Goal: Task Accomplishment & Management: Use online tool/utility

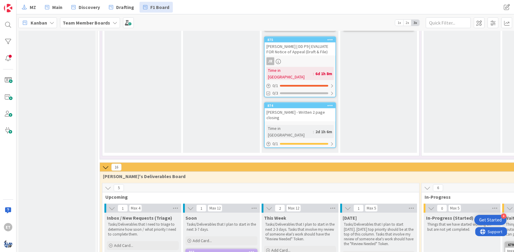
scroll to position [882, 0]
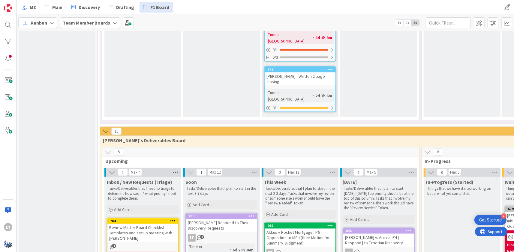
click at [177, 168] on icon at bounding box center [175, 172] width 8 height 9
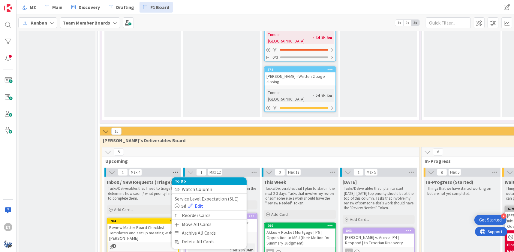
click at [175, 168] on icon at bounding box center [175, 172] width 8 height 9
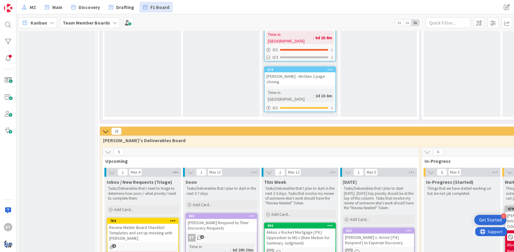
click at [174, 168] on icon at bounding box center [175, 172] width 8 height 9
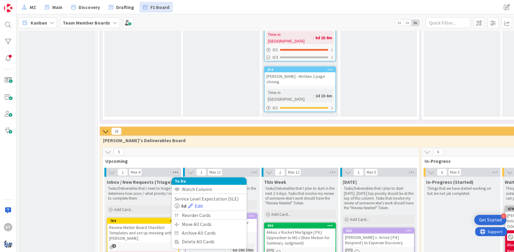
click at [173, 168] on icon at bounding box center [175, 172] width 8 height 9
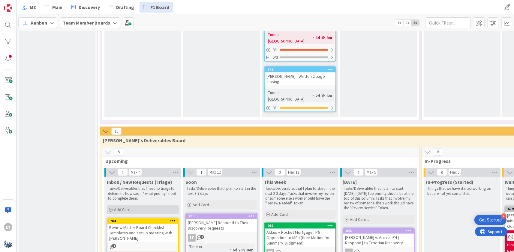
click at [123, 207] on span "Add Card..." at bounding box center [123, 209] width 19 height 5
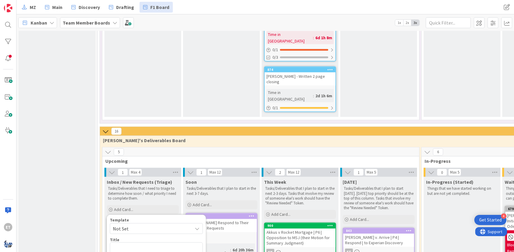
click at [148, 225] on span "Not Set" at bounding box center [150, 229] width 75 height 8
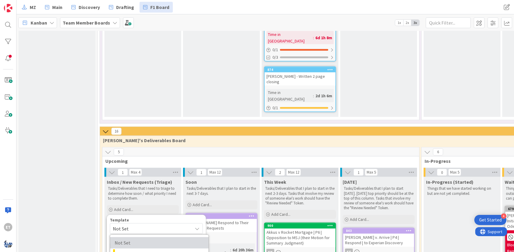
click at [133, 240] on span "Not Set" at bounding box center [158, 244] width 86 height 8
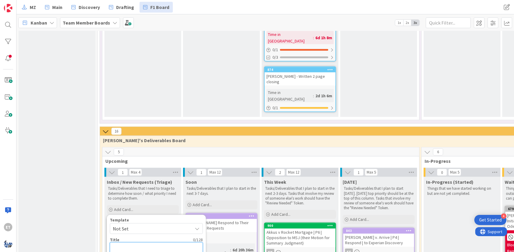
click at [134, 243] on textarea at bounding box center [156, 248] width 93 height 11
type textarea "x"
type textarea "C"
type textarea "x"
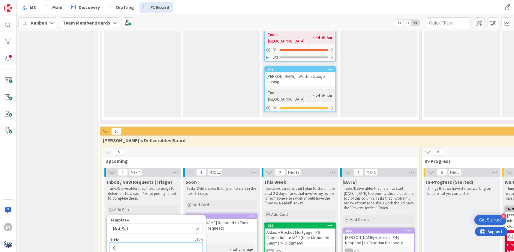
type textarea "Ca"
type textarea "x"
type textarea "Cam"
type textarea "x"
type textarea "Camp"
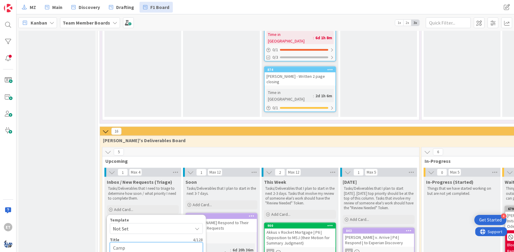
type textarea "x"
type textarea "Campb"
type textarea "x"
type textarea "Campbe"
type textarea "x"
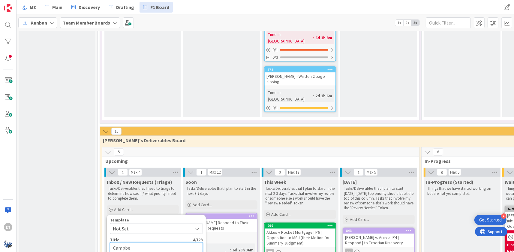
type textarea "[PERSON_NAME]"
type textarea "x"
type textarea "[PERSON_NAME]"
type textarea "x"
type textarea "[PERSON_NAME]"
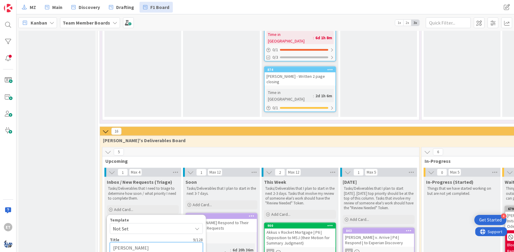
type textarea "x"
type textarea "[PERSON_NAME] v"
type textarea "x"
type textarea "[PERSON_NAME] v."
type textarea "x"
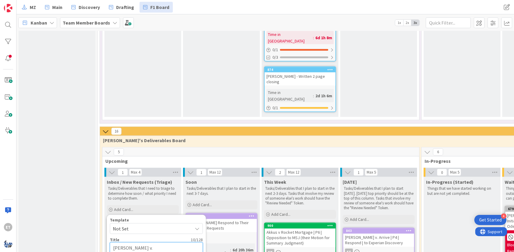
type textarea "[PERSON_NAME] v."
type textarea "x"
type textarea "[PERSON_NAME] v. H"
type textarea "x"
type textarea "[PERSON_NAME] [PERSON_NAME]"
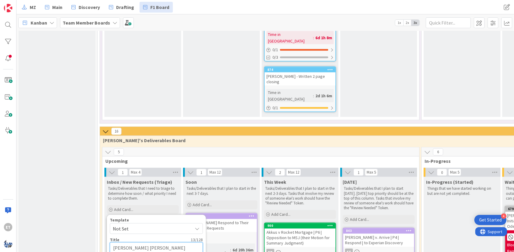
type textarea "x"
type textarea "[PERSON_NAME] v. Hol"
type textarea "x"
type textarea "[PERSON_NAME] [PERSON_NAME]"
type textarea "x"
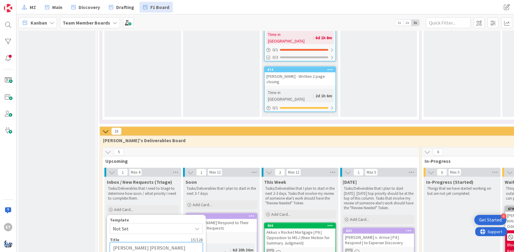
type textarea "[PERSON_NAME] [PERSON_NAME]"
type textarea "x"
type textarea "[PERSON_NAME] [PERSON_NAME]"
type textarea "x"
type textarea "[PERSON_NAME] [PERSON_NAME]"
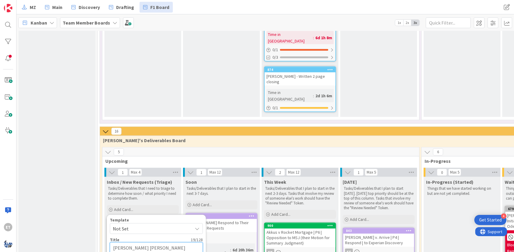
type textarea "x"
type textarea "[PERSON_NAME] [PERSON_NAME]"
type textarea "x"
type textarea "[PERSON_NAME] [PERSON_NAME]"
type textarea "x"
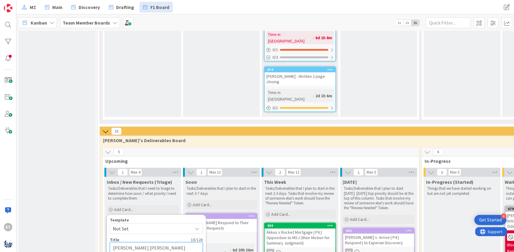
type textarea "[PERSON_NAME] [PERSON_NAME]"
type textarea "x"
type textarea "[PERSON_NAME] v. Hol"
type textarea "x"
type textarea "[PERSON_NAME] [PERSON_NAME]"
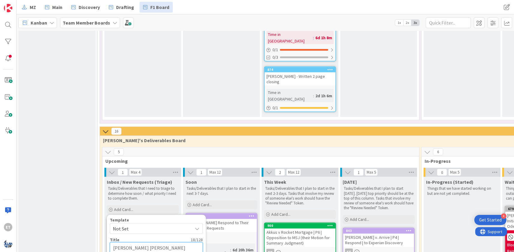
type textarea "x"
type textarea "[PERSON_NAME] v. H"
type textarea "x"
type textarea "[PERSON_NAME] v."
type textarea "x"
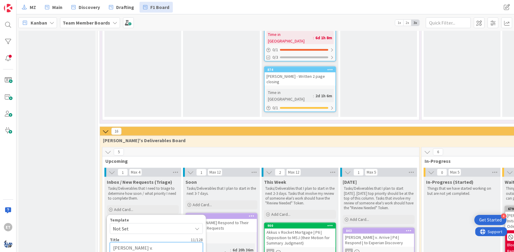
type textarea "[PERSON_NAME] v"
type textarea "x"
type textarea "[PERSON_NAME] v."
type textarea "x"
type textarea "[PERSON_NAME] v."
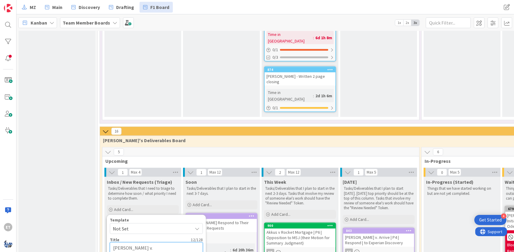
type textarea "x"
type textarea "[PERSON_NAME] v. A"
type textarea "x"
type textarea "[PERSON_NAME] v. Ar"
type textarea "x"
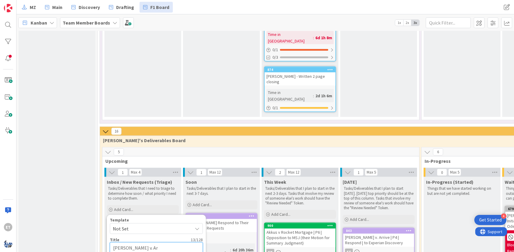
type textarea "[PERSON_NAME] v. Arr"
type textarea "x"
type textarea "[PERSON_NAME] v. Arri"
type textarea "x"
type textarea "[PERSON_NAME] v. Arriv"
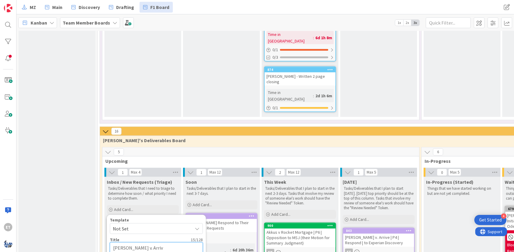
type textarea "x"
type textarea "[PERSON_NAME] v. Arrive"
type textarea "x"
type textarea "[PERSON_NAME] v. Arrive"
type textarea "x"
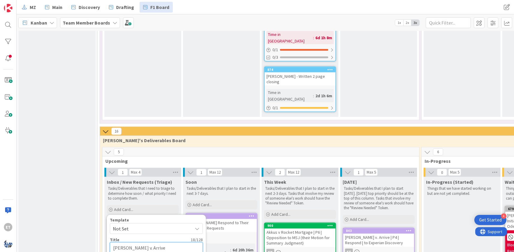
type textarea "[PERSON_NAME] v. Arrive e"
type textarea "x"
type textarea "[PERSON_NAME] v. Arrive et"
type textarea "x"
type textarea "[PERSON_NAME] v. Arrive et"
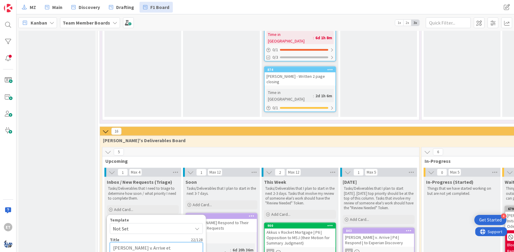
type textarea "x"
type textarea "[PERSON_NAME] v. Arrive et a"
type textarea "x"
type textarea "[PERSON_NAME] v. Arrive et al"
type textarea "x"
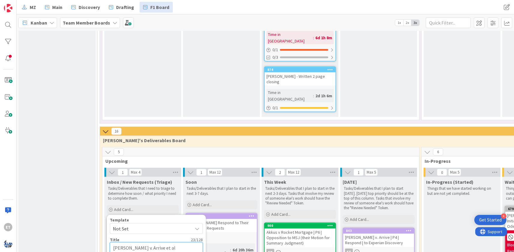
type textarea "[PERSON_NAME] v. Arrive et al"
type textarea "x"
type textarea "[PERSON_NAME] v. Arrive et al -"
type textarea "x"
type textarea "[PERSON_NAME] v. Arrive et al -"
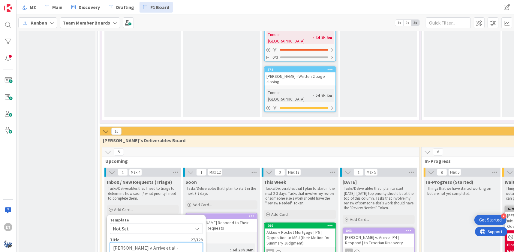
type textarea "x"
type textarea "[PERSON_NAME] v. Arrive et al - G"
type textarea "x"
type textarea "[PERSON_NAME] v. Arrive et al - Ge"
type textarea "x"
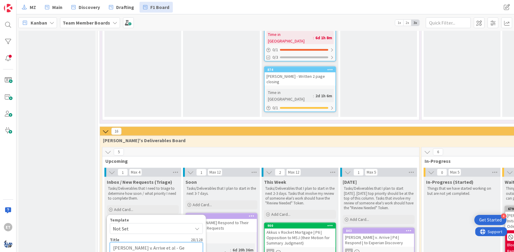
type textarea "[PERSON_NAME] v. Arrive et al - Get"
type textarea "x"
type textarea "[PERSON_NAME] v. Arrive et al - Get"
type textarea "x"
type textarea "[PERSON_NAME] v. Arrive et al - Get E"
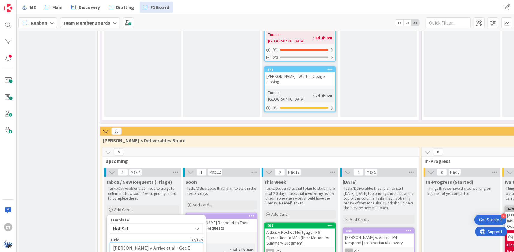
type textarea "x"
type textarea "[PERSON_NAME] v. Arrive et al - Get Ex"
type textarea "x"
type textarea "[PERSON_NAME] v. Arrive et al - Get Exp"
type textarea "x"
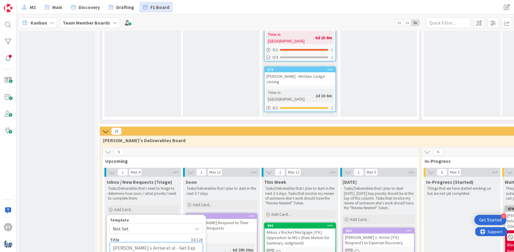
type textarea "[PERSON_NAME] v. Arrive et al - Get Expe"
type textarea "x"
type textarea "[PERSON_NAME] v. Arrive et al - Get Exper"
type textarea "x"
type textarea "[PERSON_NAME] v. Arrive et al - Get Expert"
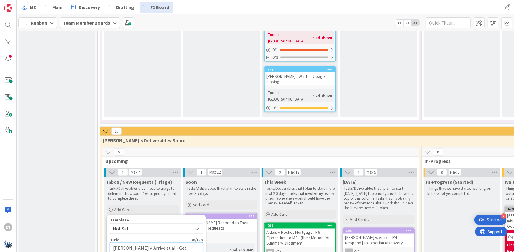
type textarea "x"
type textarea "[PERSON_NAME] v. Arrive et al - Get Expert"
type textarea "x"
type textarea "[PERSON_NAME] v. Arrive et al - Get Expert D"
type textarea "x"
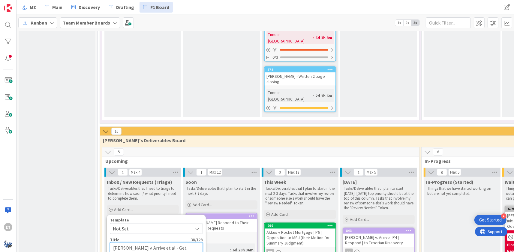
type textarea "[PERSON_NAME] v. Arrive et al - Get Expert Do"
type textarea "x"
type textarea "[PERSON_NAME] v. Arrive et al - Get Expert Dou"
type textarea "x"
type textarea "[PERSON_NAME] v. Arrive et al - Get Expert [PERSON_NAME]"
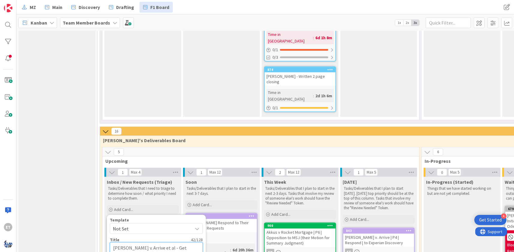
type textarea "x"
type textarea "[PERSON_NAME] v. Arrive et al - Get Expert [PERSON_NAME]"
type textarea "x"
type textarea "[PERSON_NAME] v. Arrive et al - Get Expert [PERSON_NAME]"
type textarea "x"
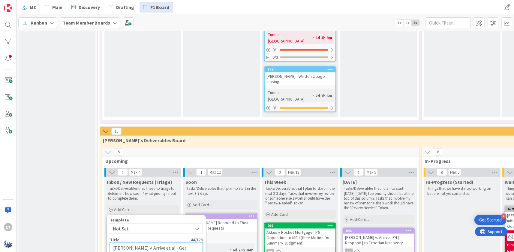
type textarea "[PERSON_NAME] v. Arrive et al - Get Expert [PERSON_NAME]"
type textarea "x"
type textarea "[PERSON_NAME] v. Arrive et al - Get Expert [PERSON_NAME]"
type textarea "x"
type textarea "[PERSON_NAME] v. Arrive et al - Get Expert [PERSON_NAME]"
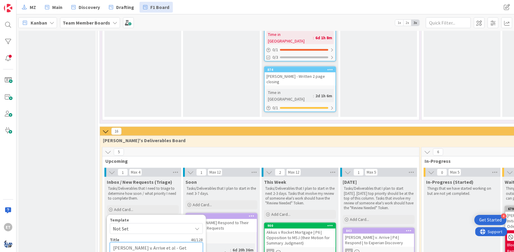
type textarea "x"
type textarea "[PERSON_NAME] v. Arrive et al - Get Expert [PERSON_NAME]"
type textarea "x"
type textarea "[PERSON_NAME] v. Arrive et al - Get Expert [PERSON_NAME]"
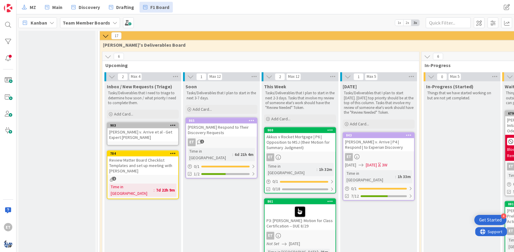
scroll to position [955, 0]
